Goal: Task Accomplishment & Management: Complete application form

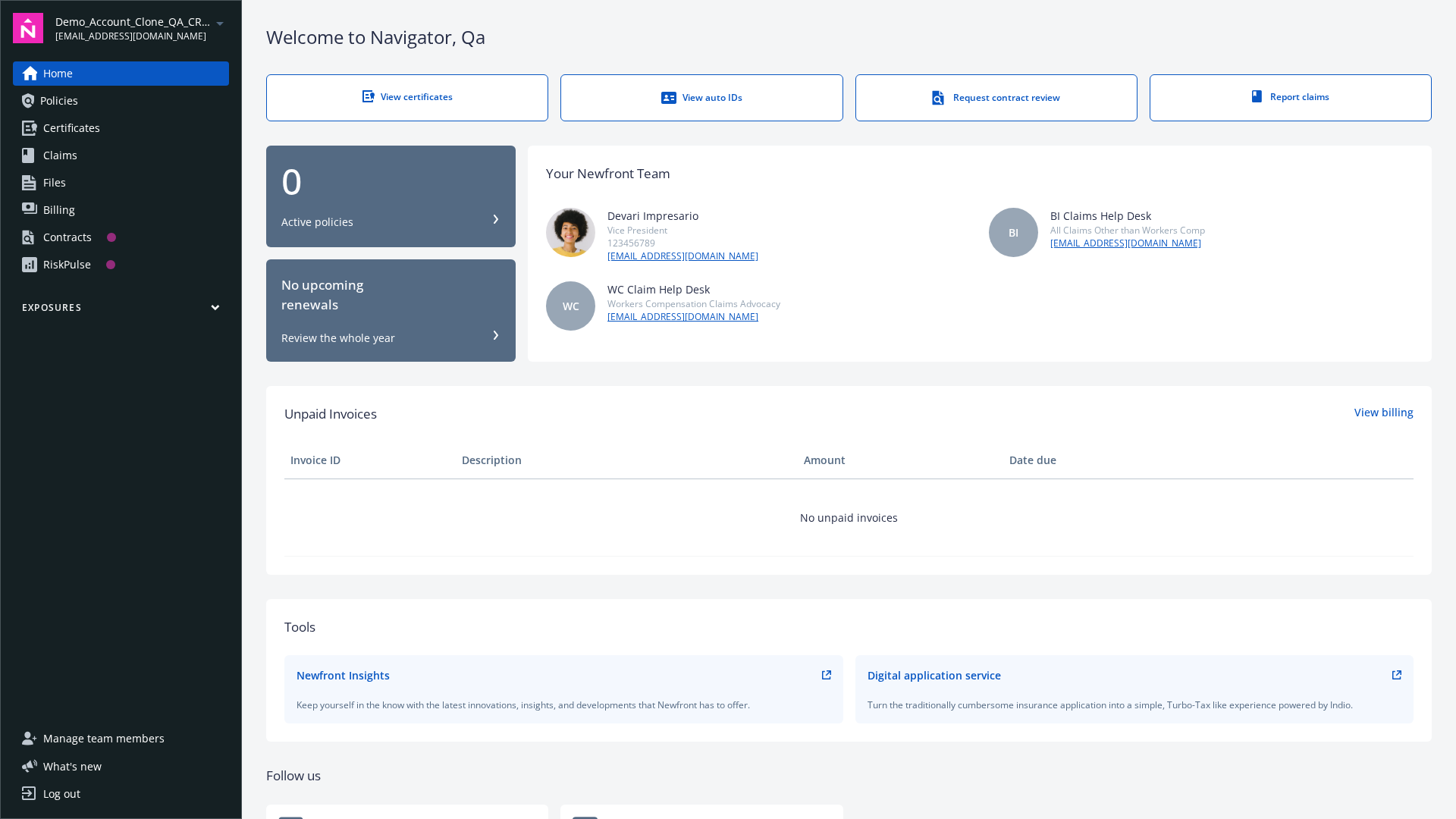
click at [142, 28] on span "Demo_Account_Clone_QA_CR_Tests_Prospect" at bounding box center [133, 21] width 156 height 16
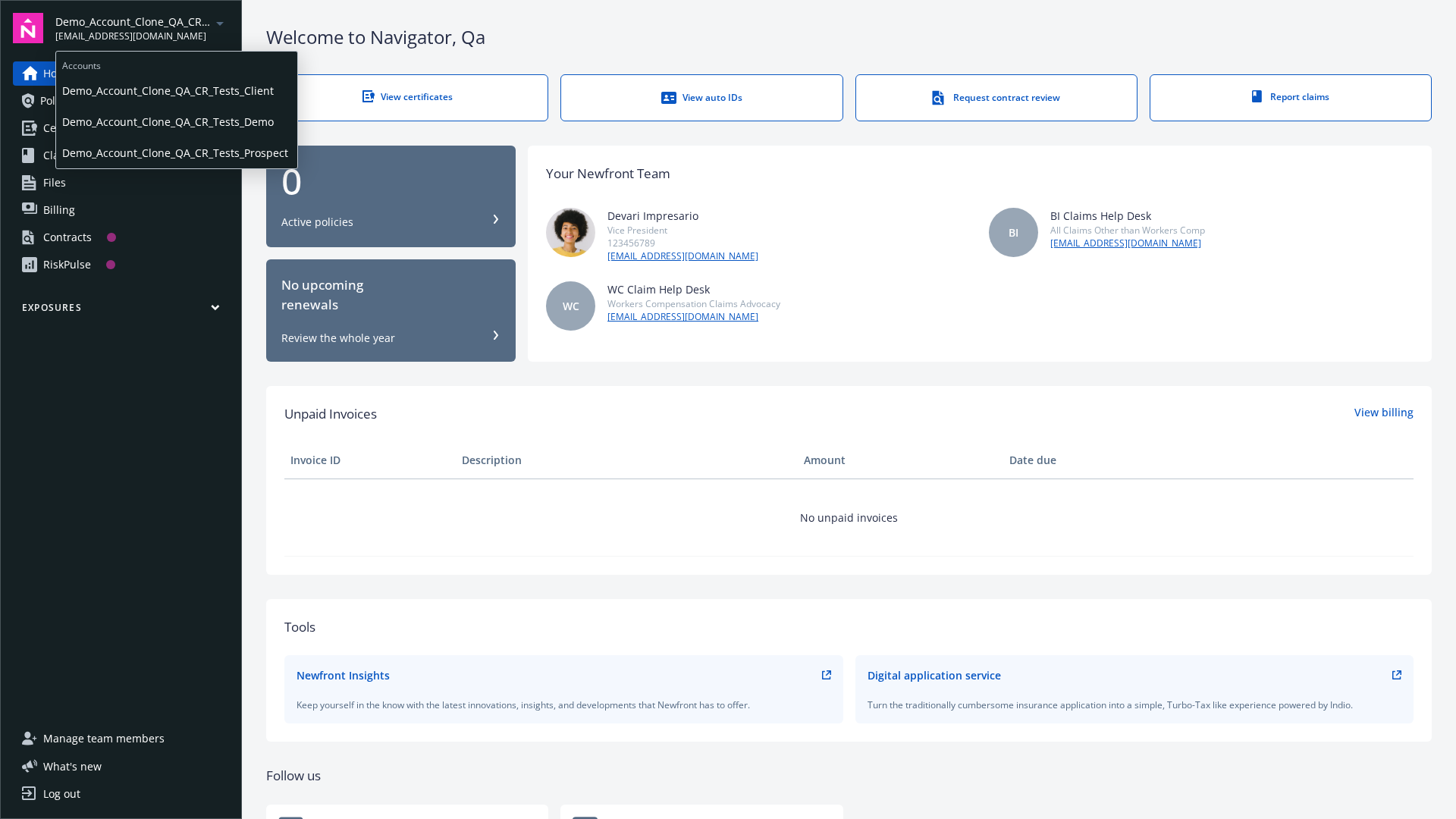
click at [176, 90] on span "Demo_Account_Clone_QA_CR_Tests_Client" at bounding box center [176, 91] width 229 height 31
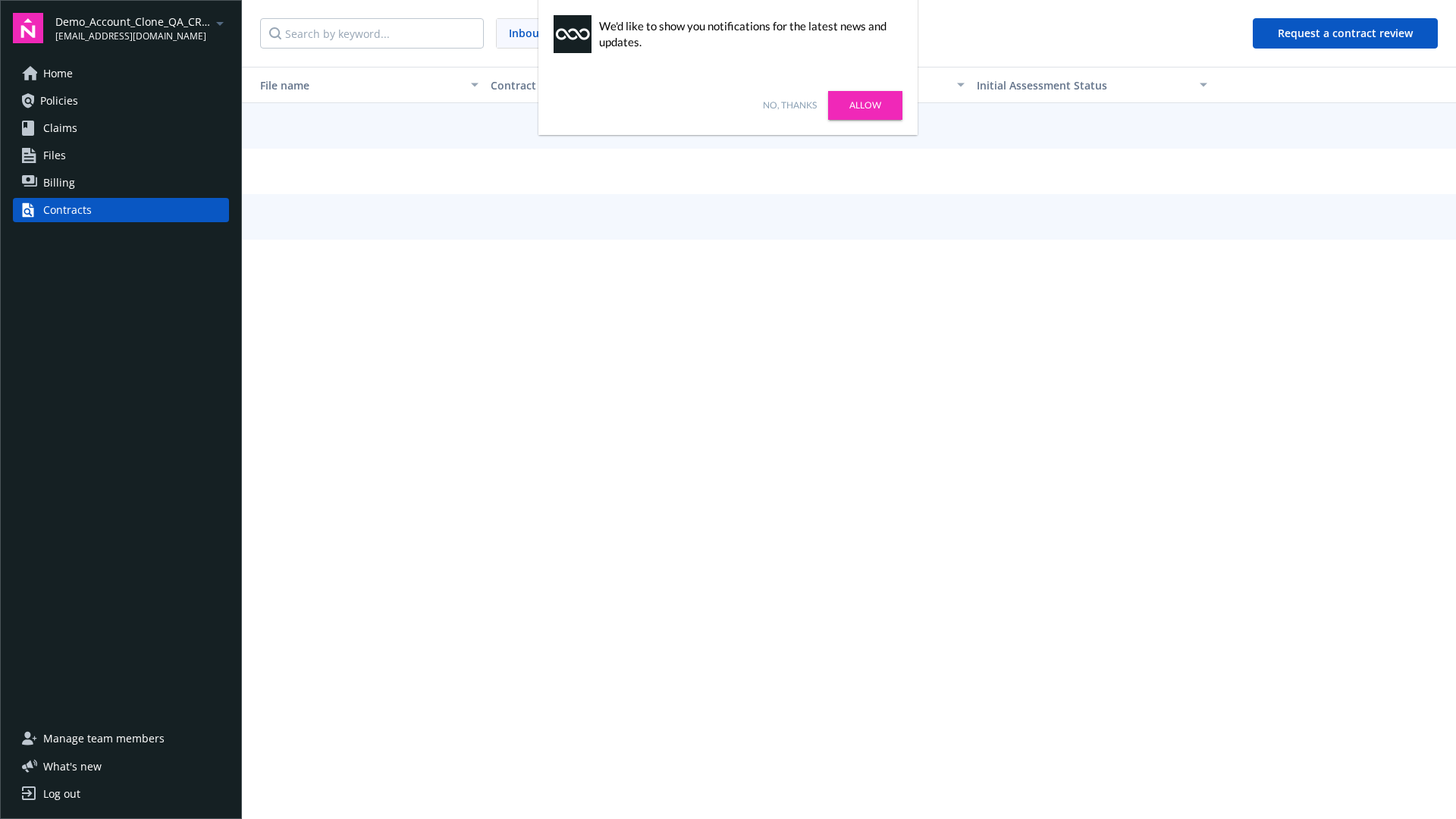
click at [790, 106] on link "No, thanks" at bounding box center [790, 105] width 54 height 14
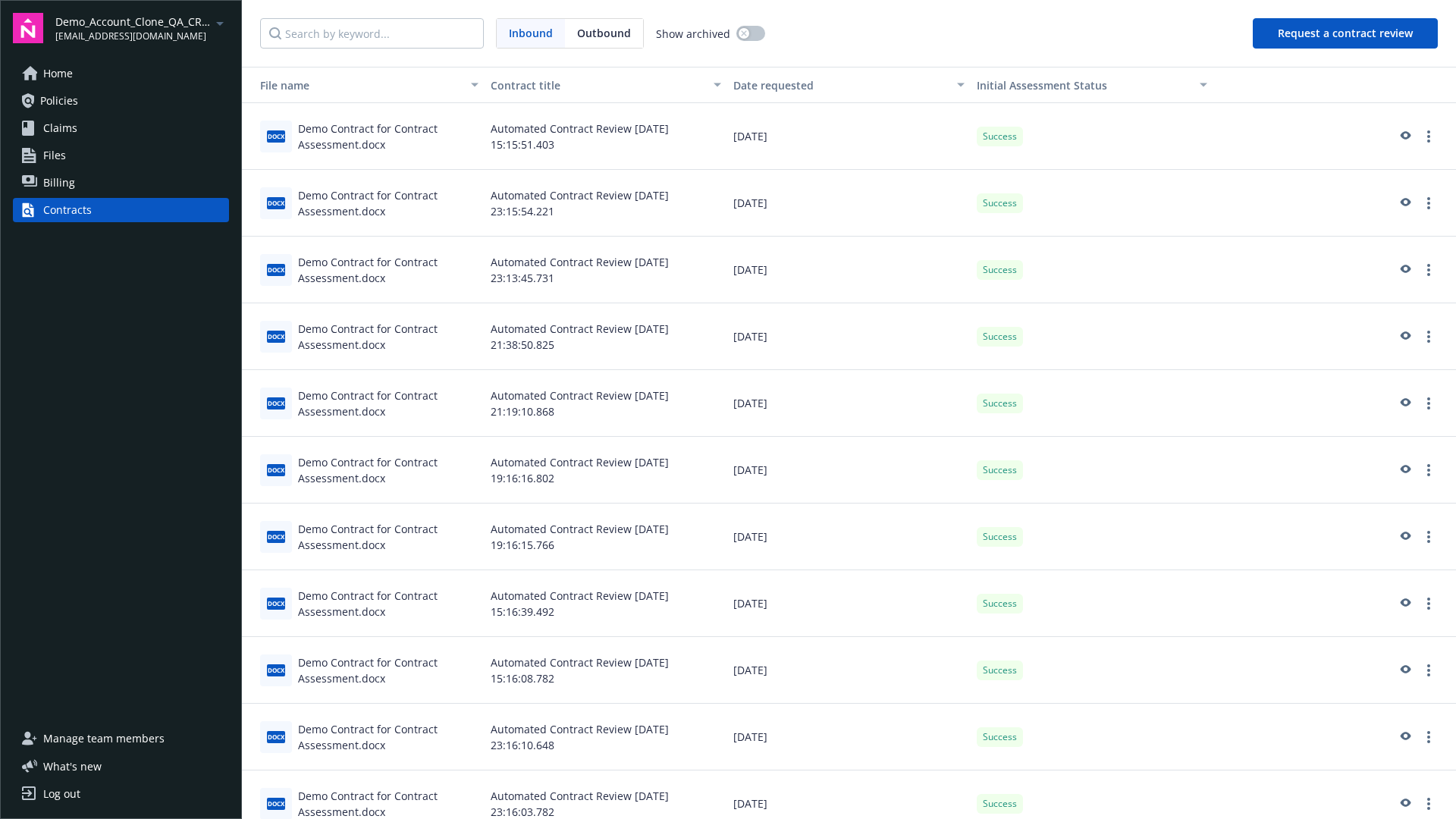
click at [1346, 34] on button "Request a contract review" at bounding box center [1345, 33] width 185 height 30
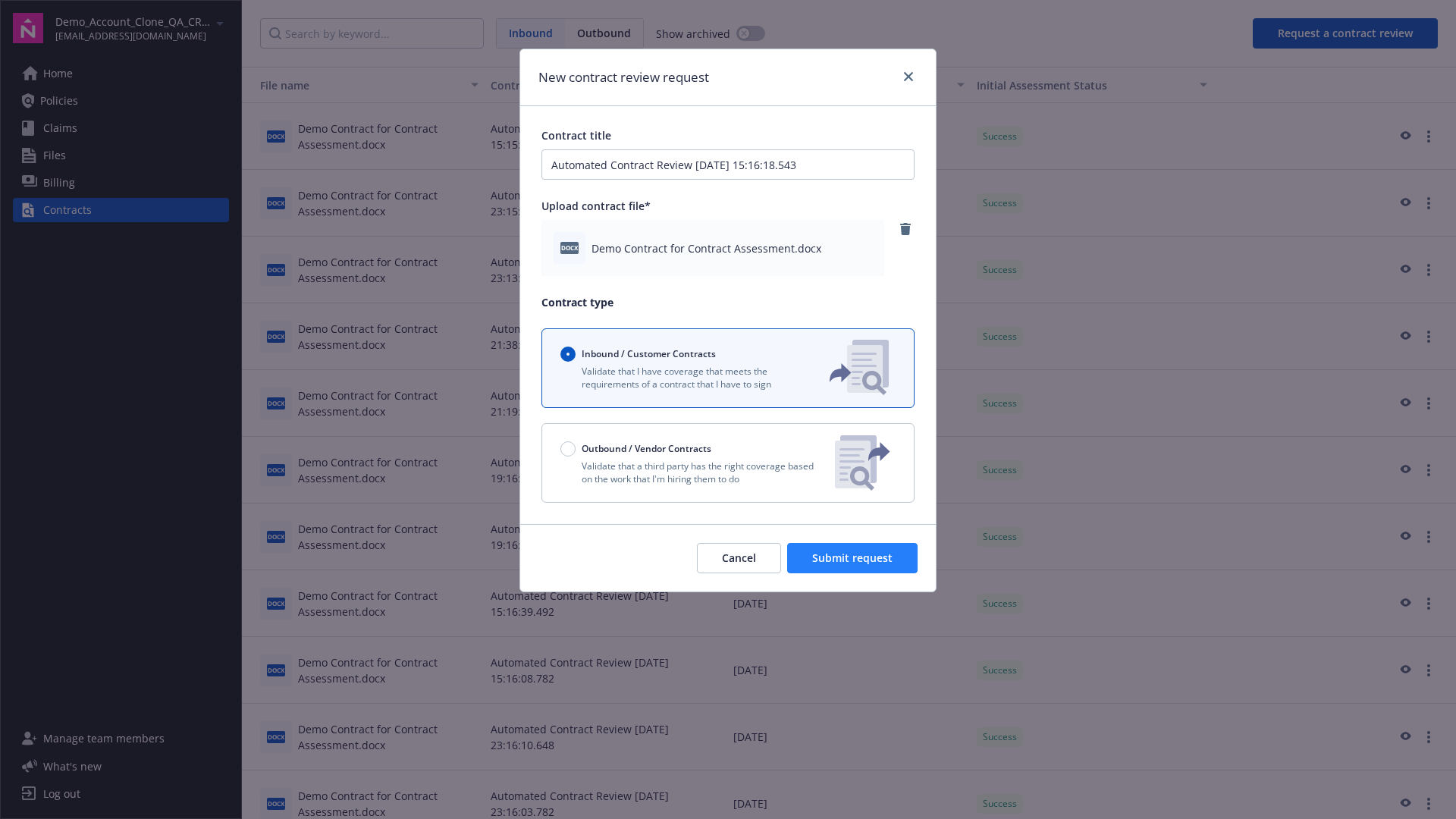
type input "Automated Contract Review [DATE] 15:16:18.543"
click at [853, 558] on span "Submit request" at bounding box center [852, 557] width 80 height 15
